Goal: Task Accomplishment & Management: Complete application form

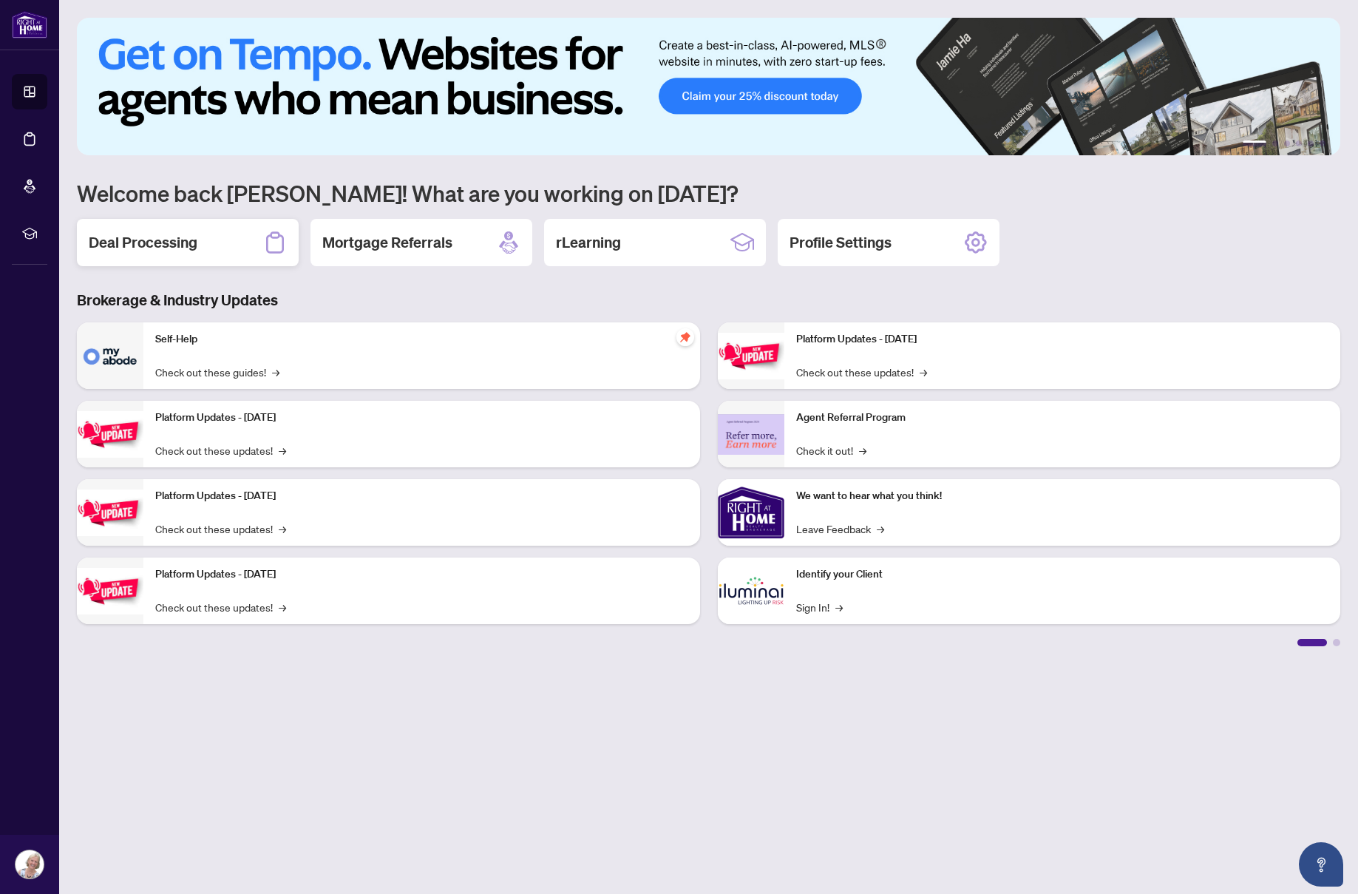
click at [115, 240] on h2 "Deal Processing" at bounding box center [143, 242] width 109 height 21
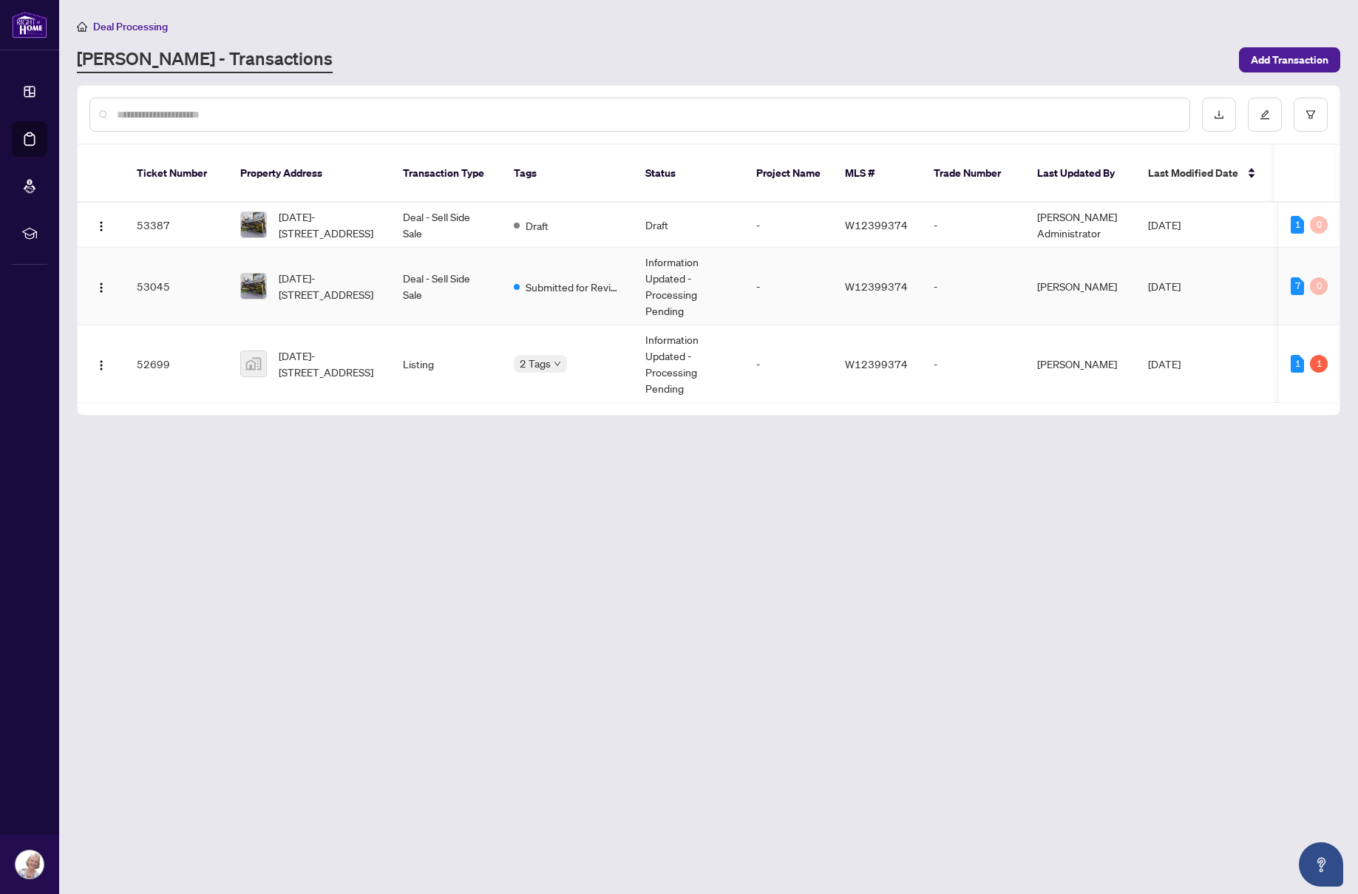
click at [436, 259] on td "Deal - Sell Side Sale" at bounding box center [446, 287] width 111 height 78
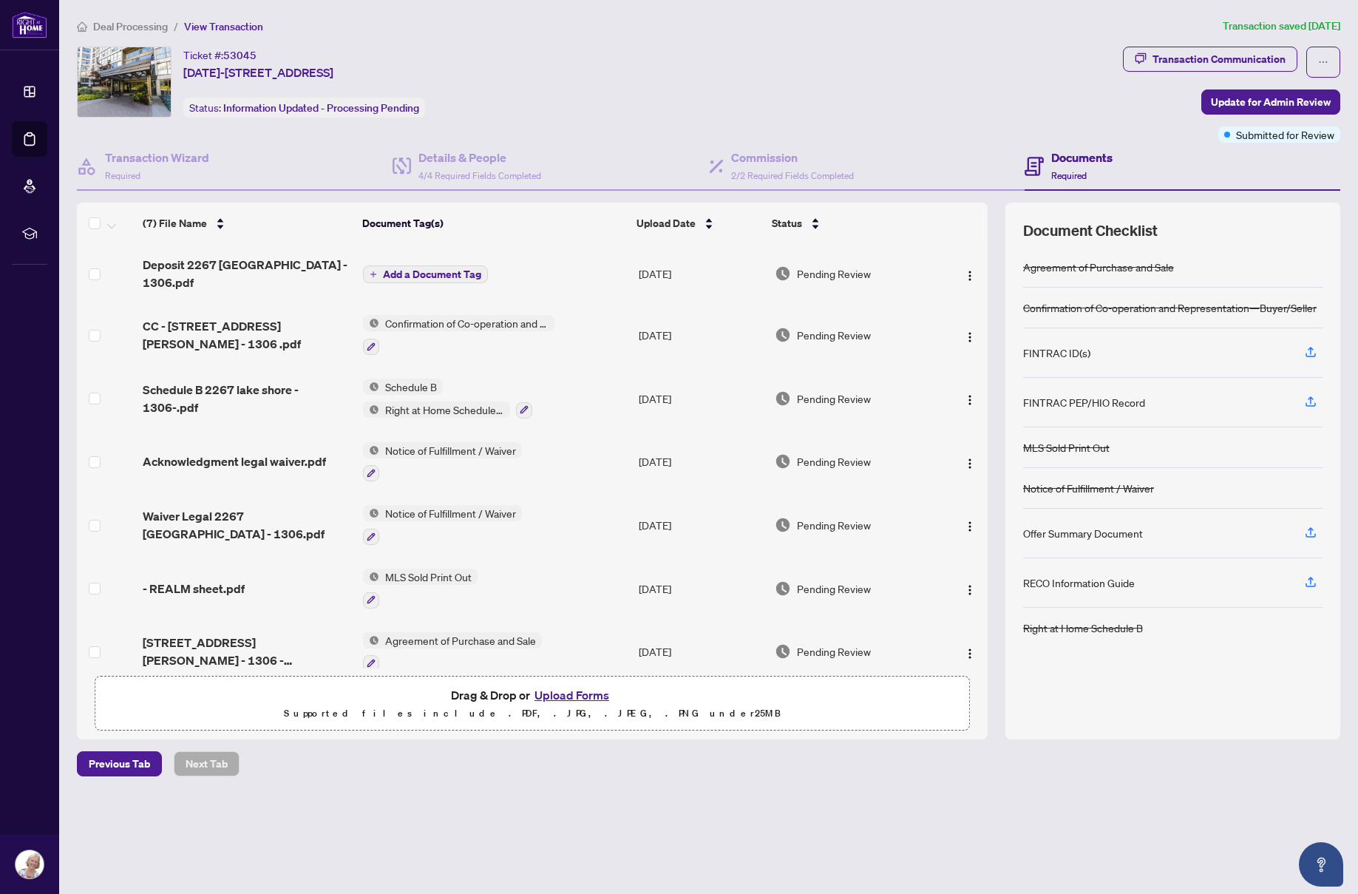
scroll to position [4, 0]
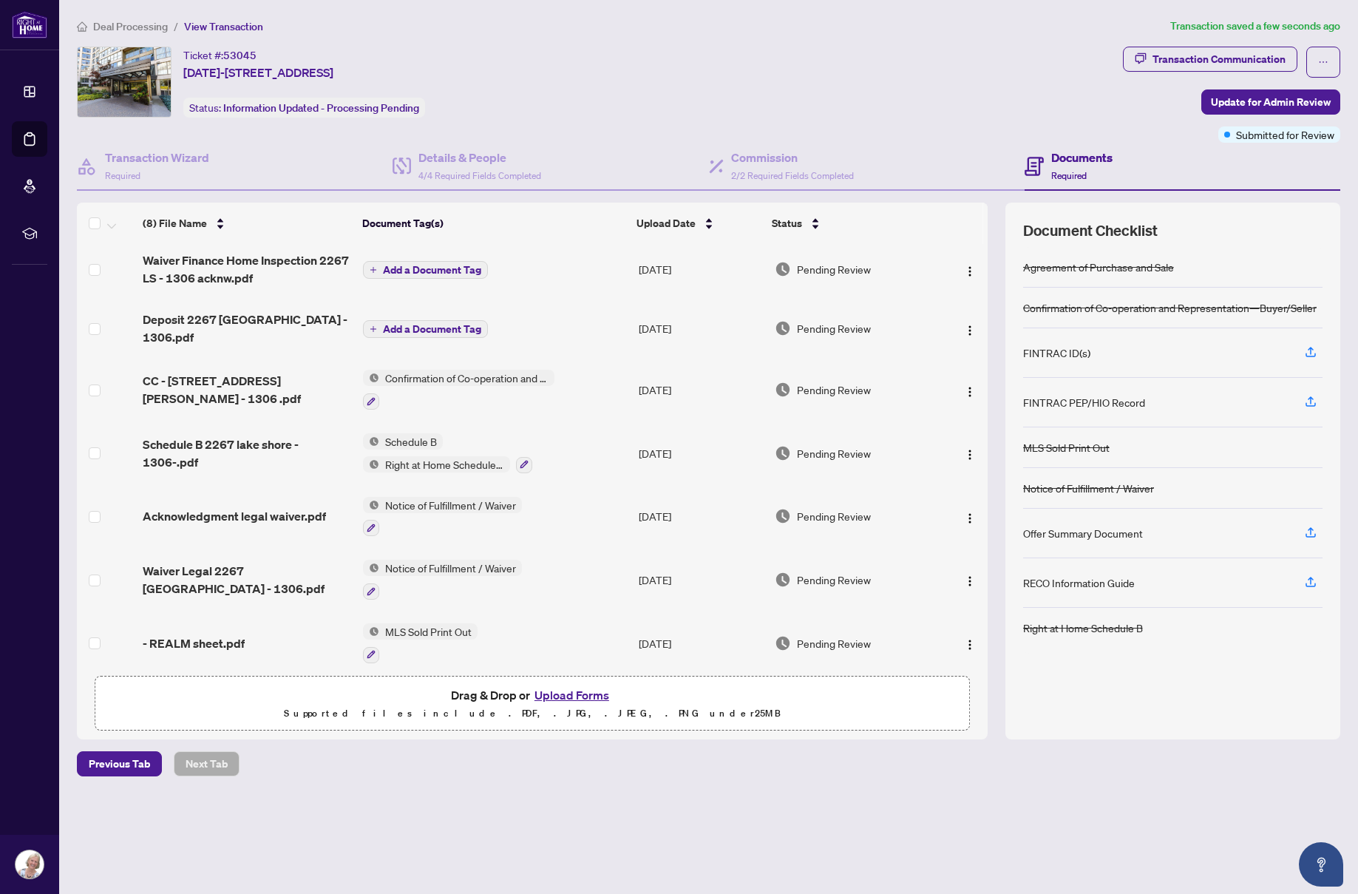
click at [371, 325] on icon "plus" at bounding box center [373, 328] width 7 height 7
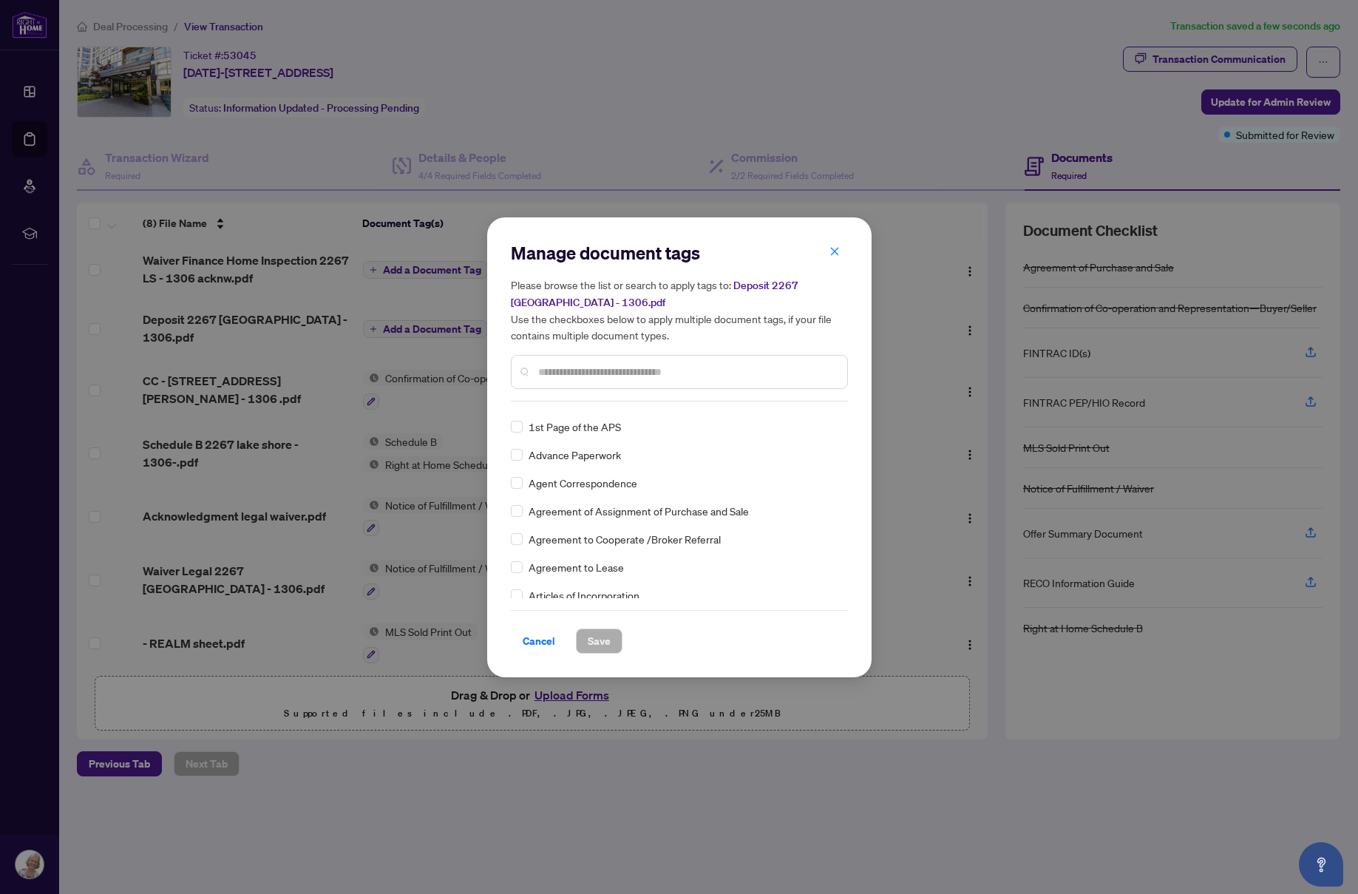
scroll to position [200, 0]
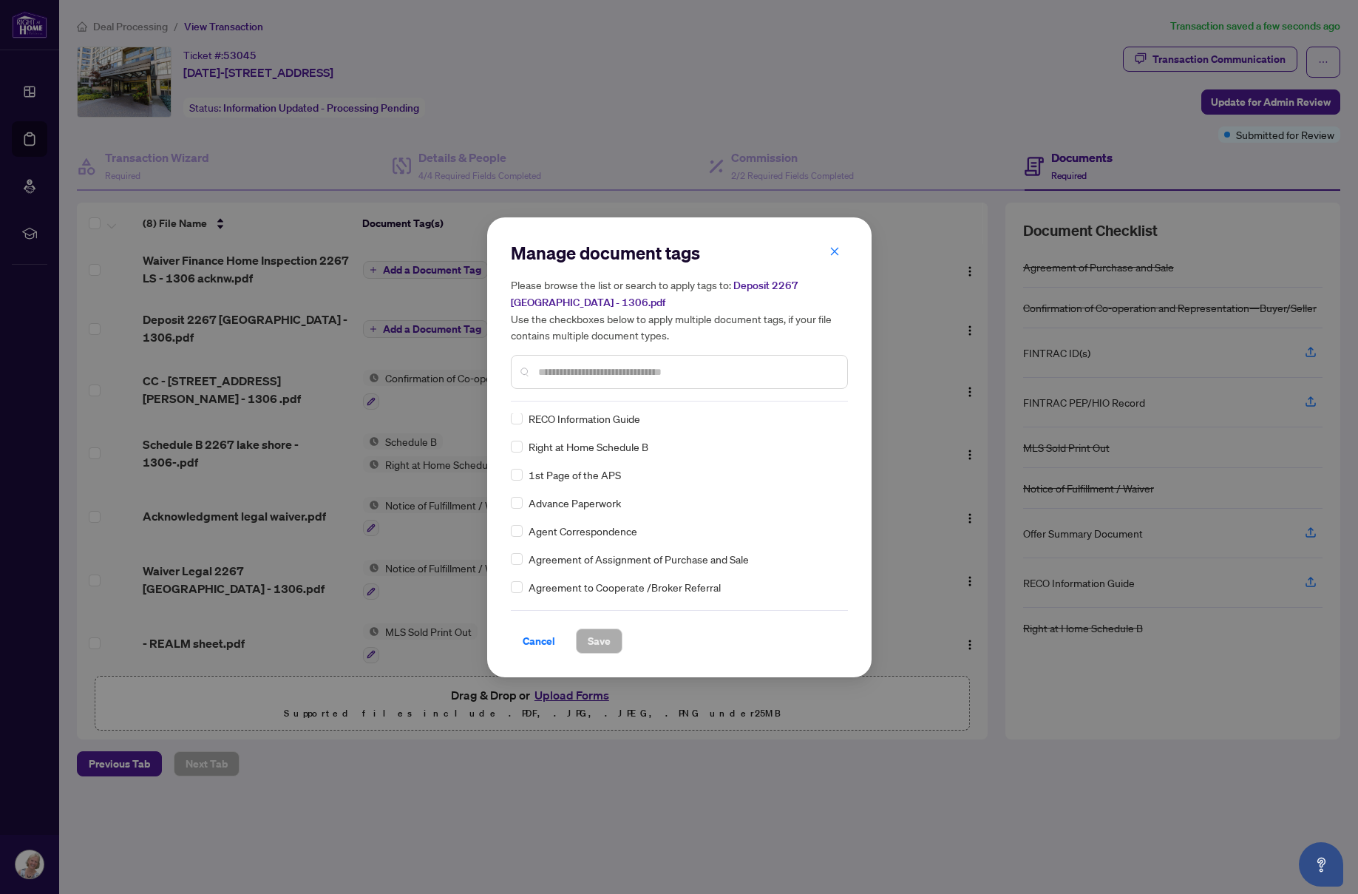
click at [543, 378] on input "text" at bounding box center [686, 372] width 297 height 16
click at [543, 374] on input "text" at bounding box center [686, 372] width 297 height 16
type input "***"
click at [605, 640] on span "Save" at bounding box center [599, 641] width 23 height 24
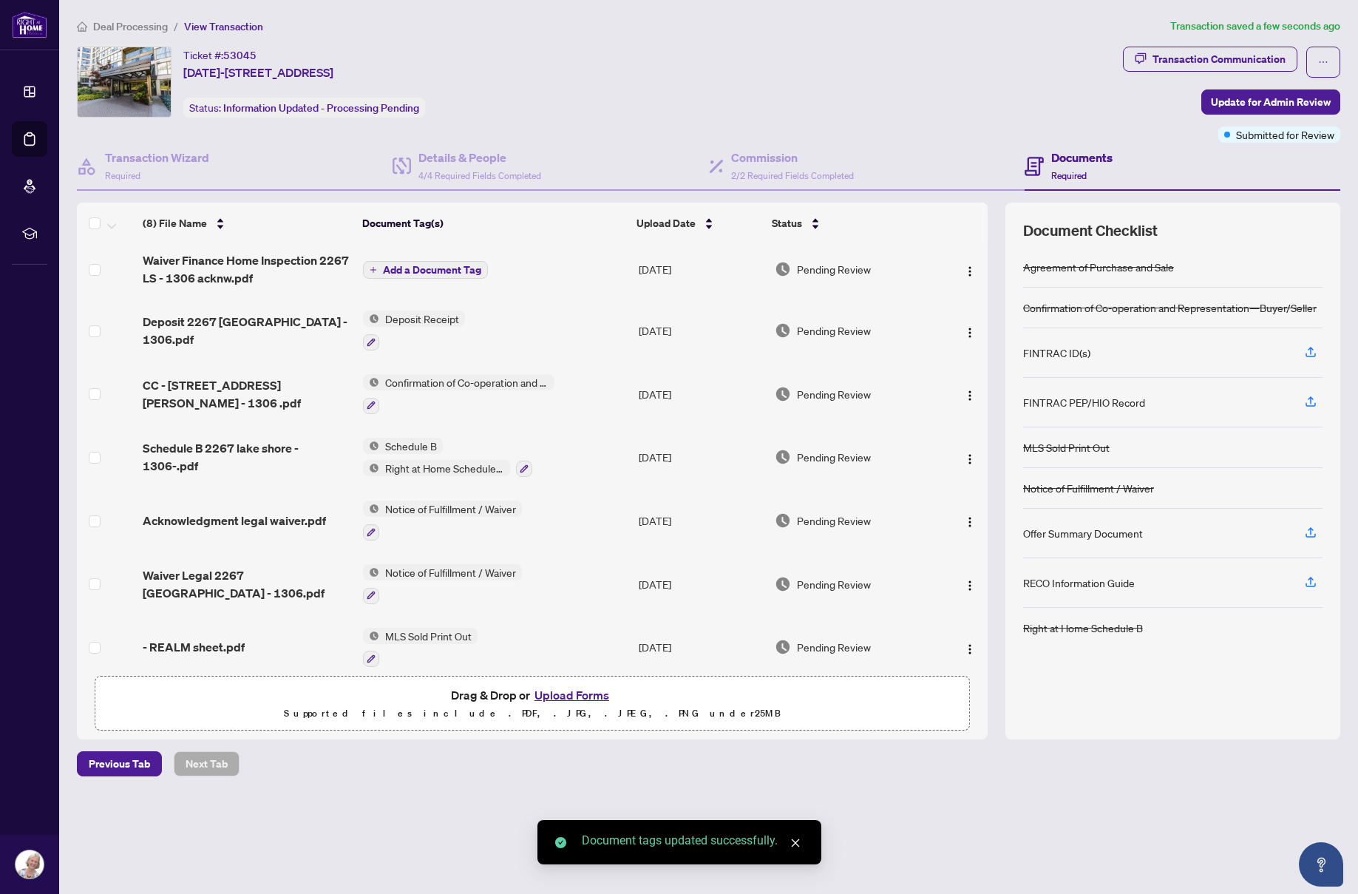
click at [441, 266] on span "Add a Document Tag" at bounding box center [432, 270] width 98 height 10
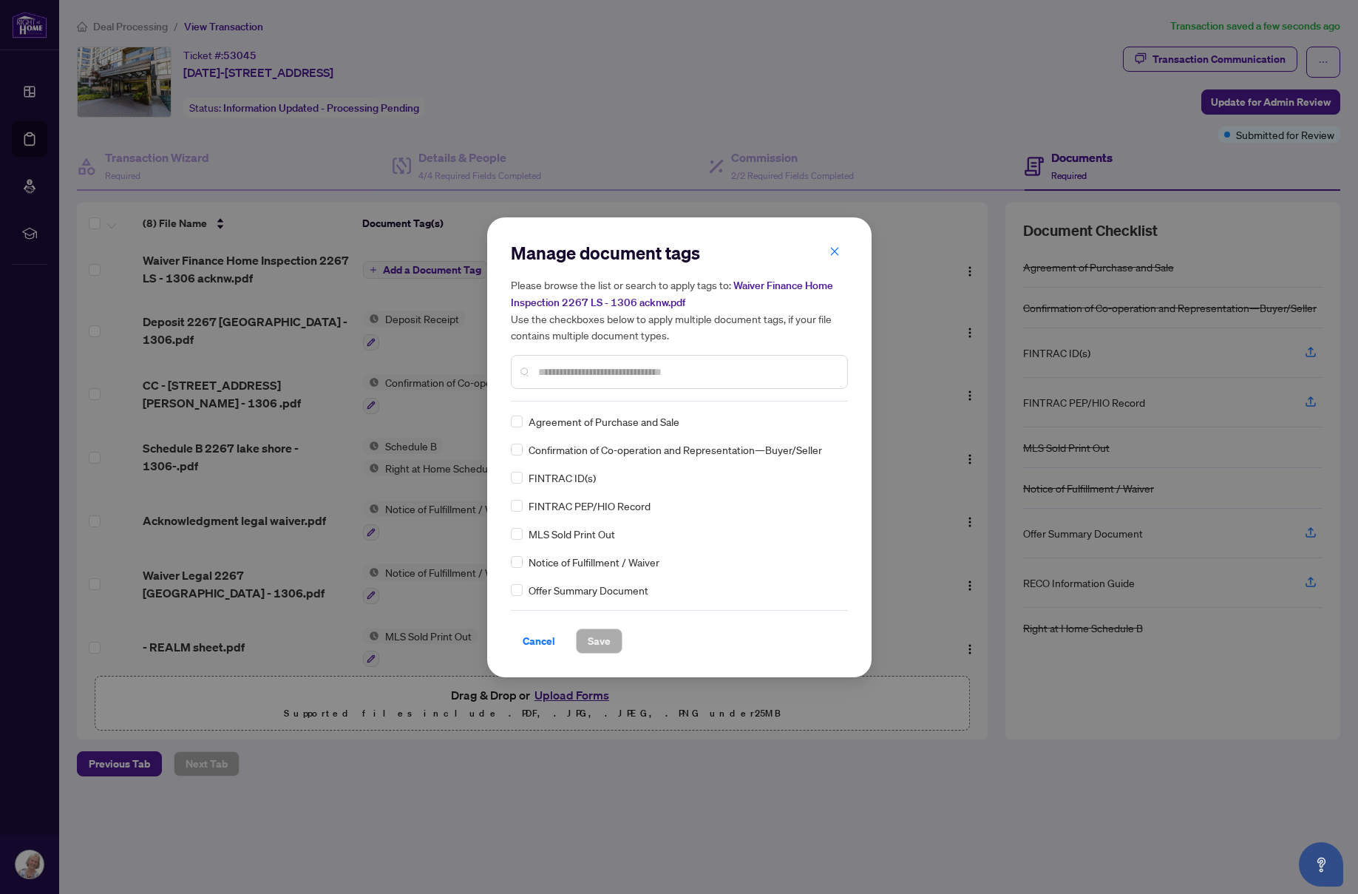
click at [549, 373] on input "text" at bounding box center [686, 372] width 297 height 16
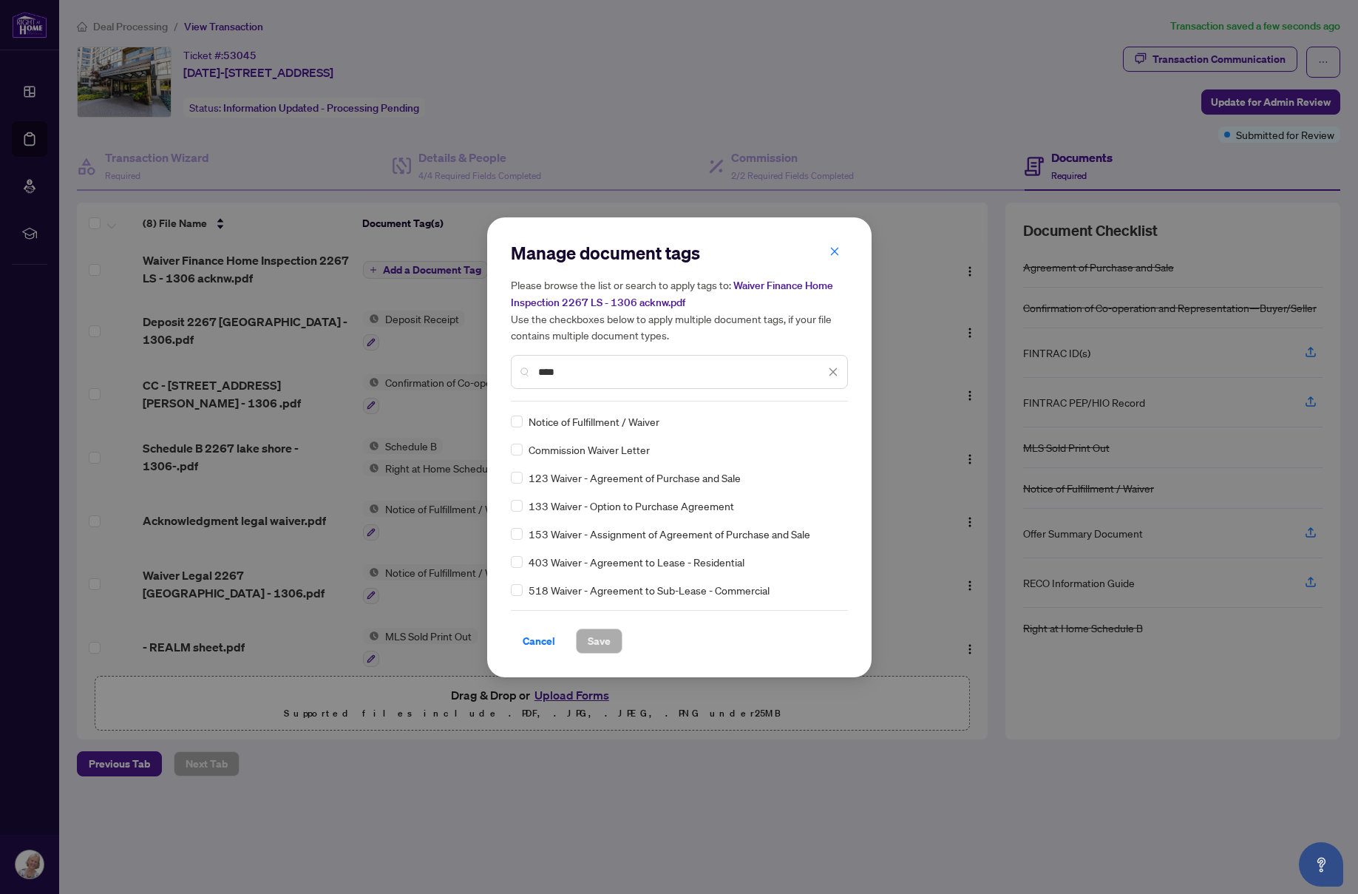
type input "****"
click at [616, 637] on button "Save" at bounding box center [599, 640] width 47 height 25
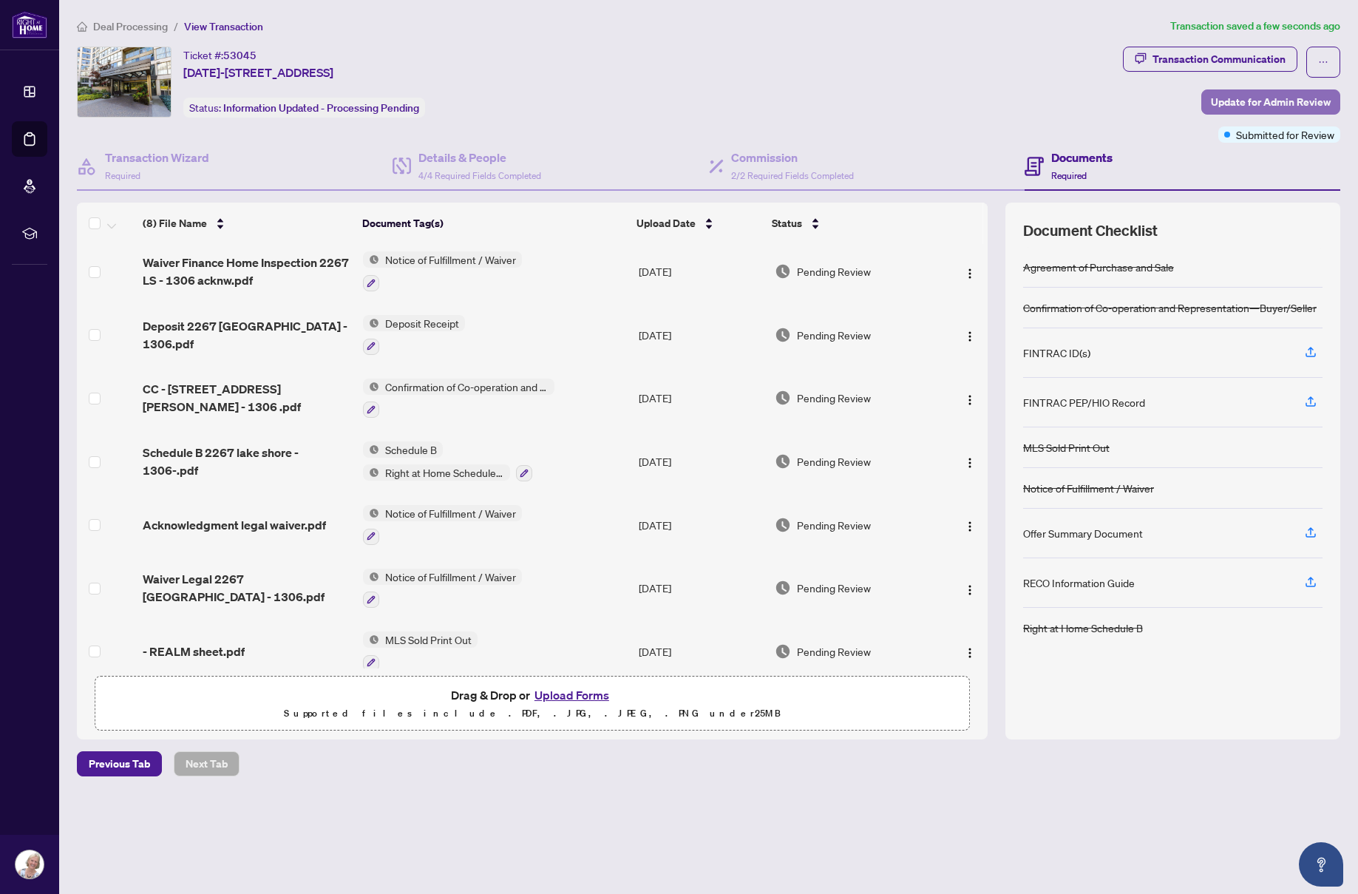
click at [1302, 98] on span "Update for Admin Review" at bounding box center [1271, 102] width 120 height 24
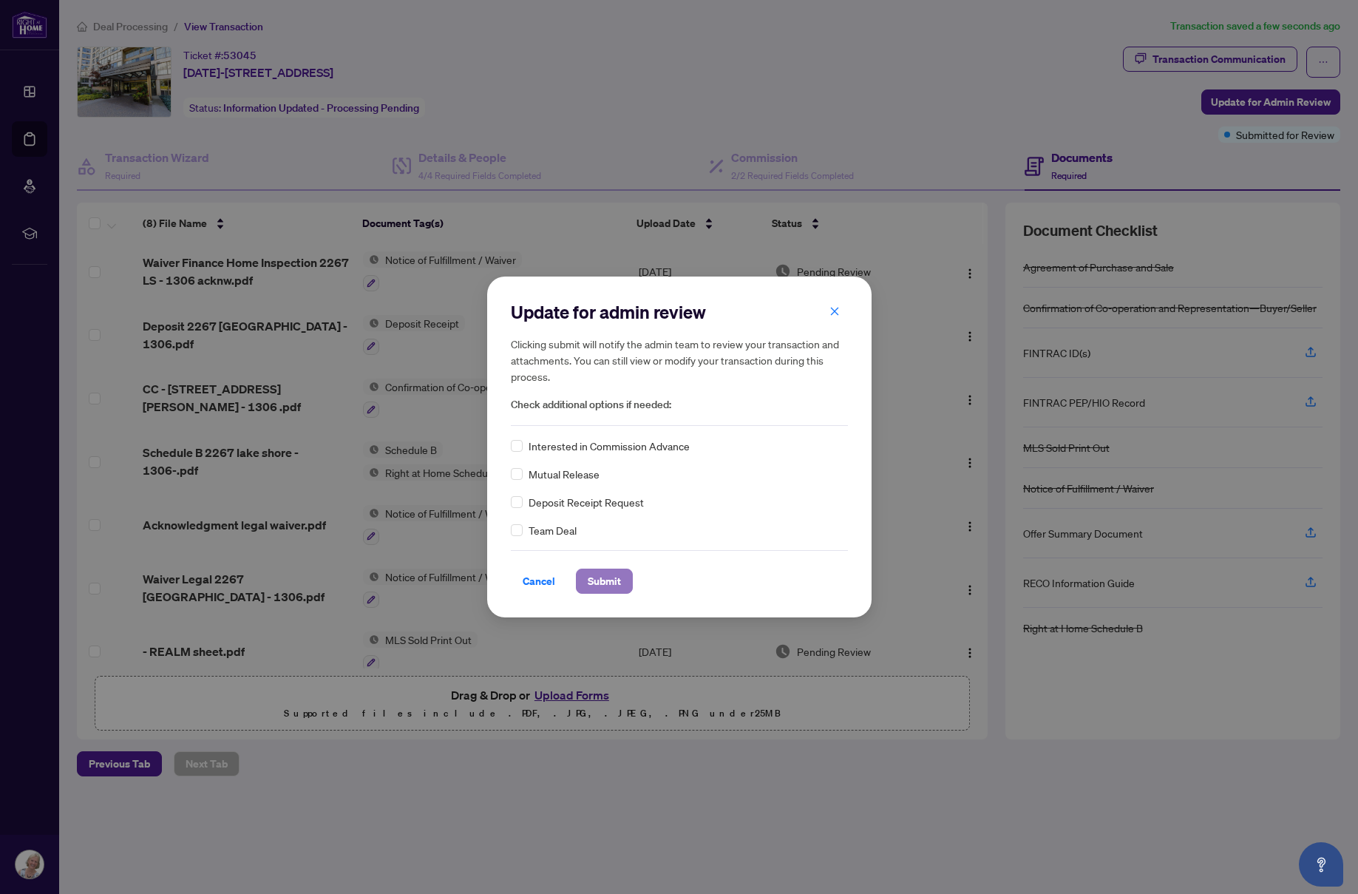
click at [613, 583] on span "Submit" at bounding box center [604, 581] width 33 height 24
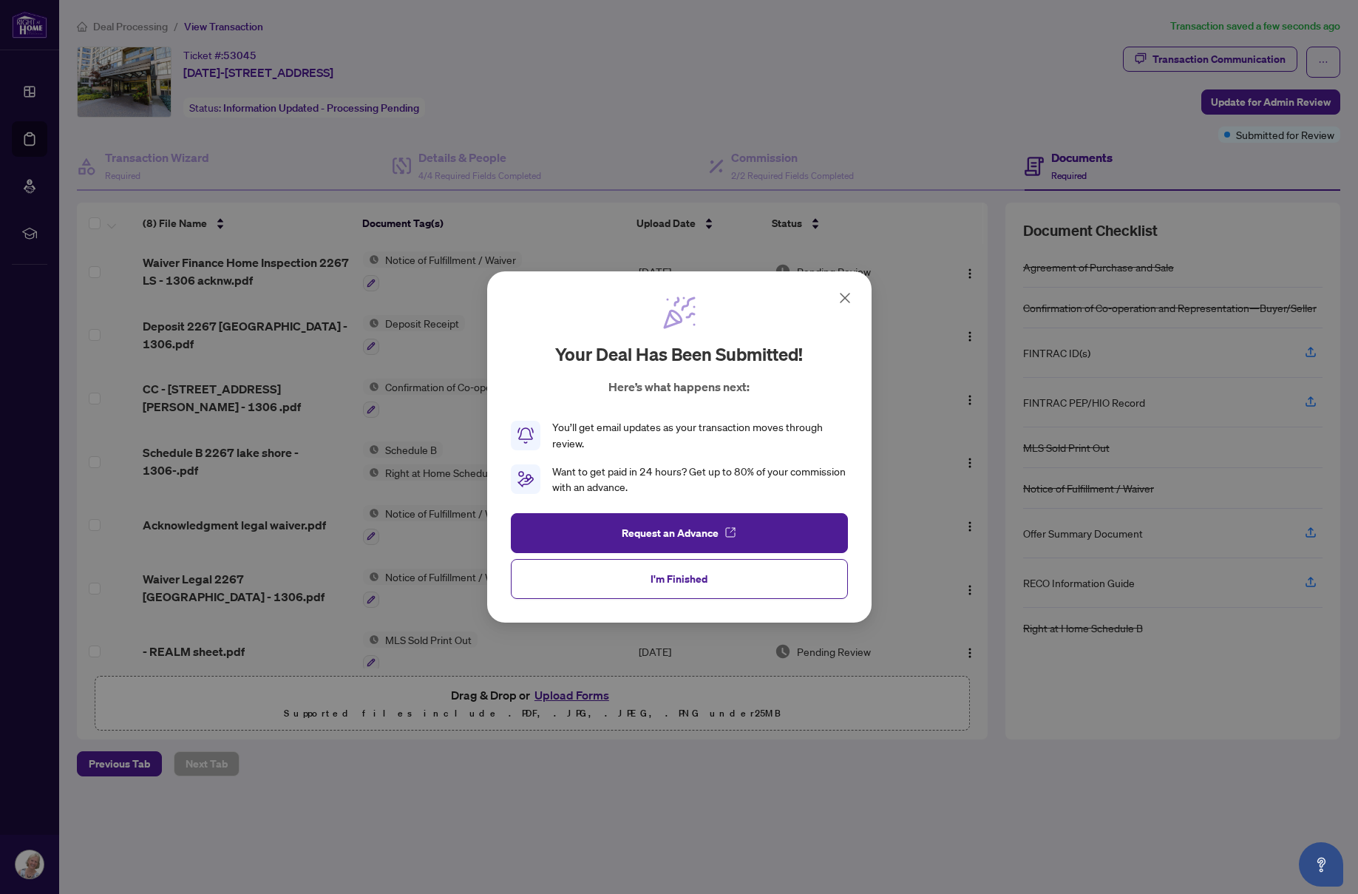
click at [613, 583] on button "I'm Finished" at bounding box center [679, 579] width 337 height 40
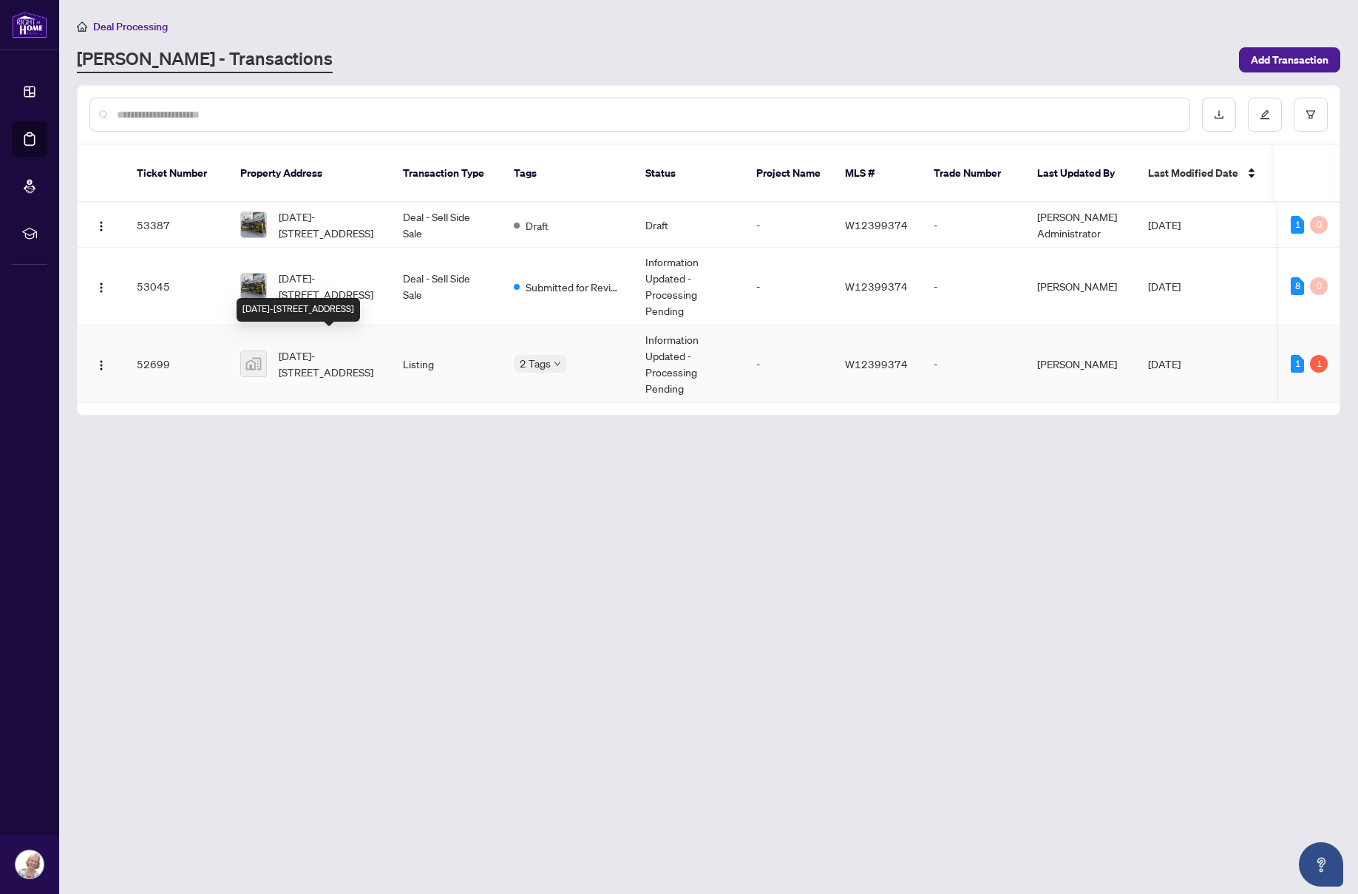
click at [339, 347] on span "[DATE]-[STREET_ADDRESS]" at bounding box center [329, 363] width 101 height 33
